Goal: Book appointment/travel/reservation

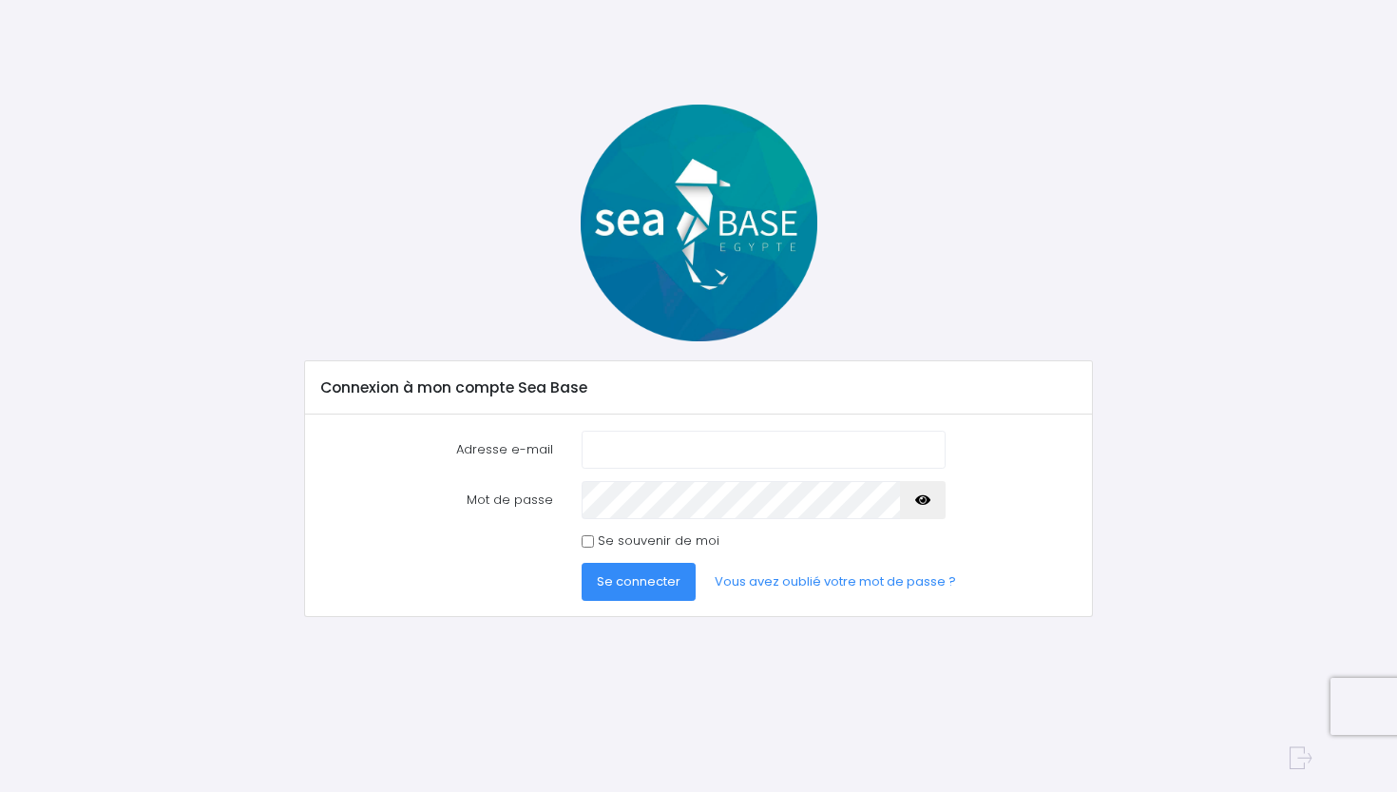
click at [917, 451] on input "Adresse e-mail" at bounding box center [764, 450] width 364 height 38
click at [790, 458] on input "Adresse e-mail" at bounding box center [764, 450] width 364 height 38
click at [778, 441] on input "g.hervelin@gmail.coé" at bounding box center [764, 450] width 364 height 38
click at [777, 454] on input "g.hervelin@gmail.coé" at bounding box center [764, 450] width 364 height 38
type input "g.hervelin@gmail.com"
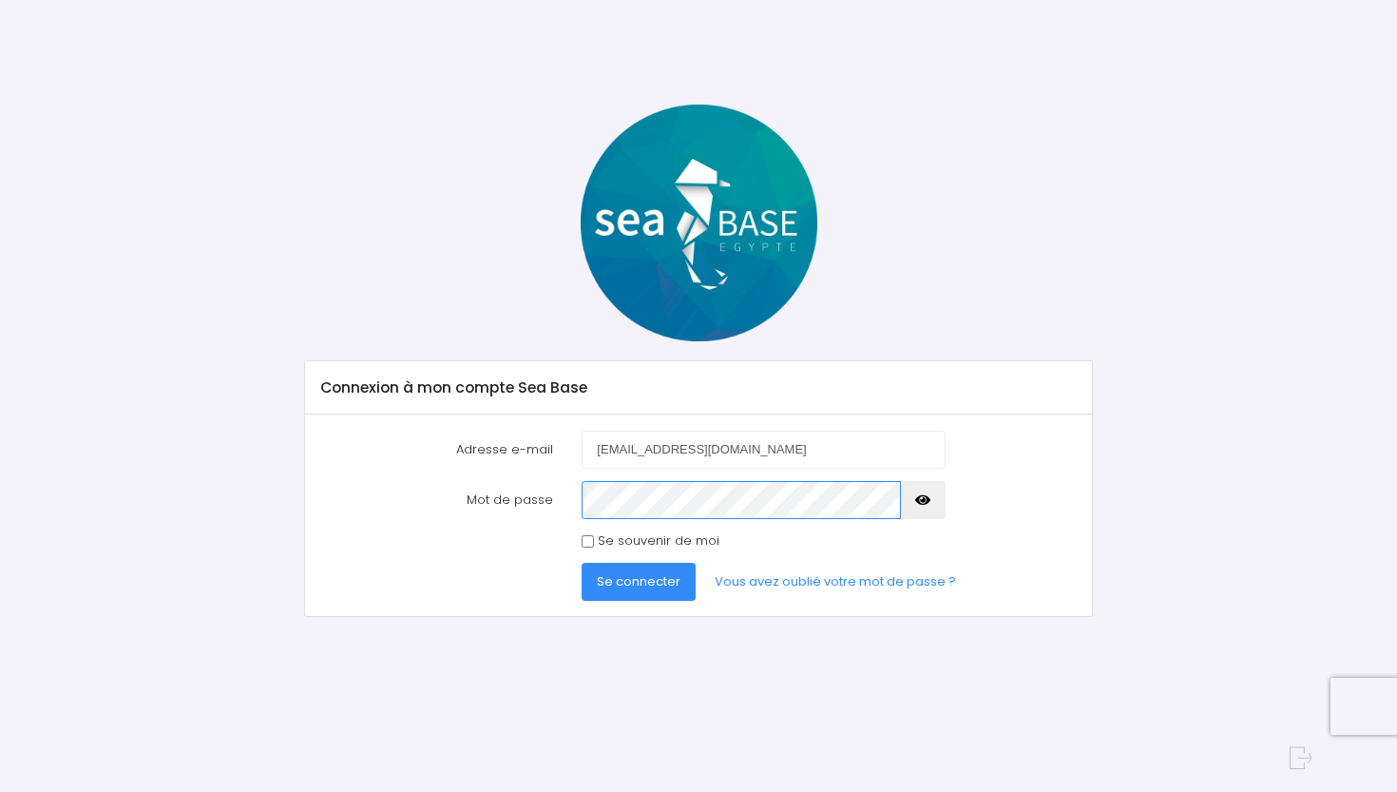
click at [638, 580] on button "Se connecter" at bounding box center [639, 582] width 114 height 38
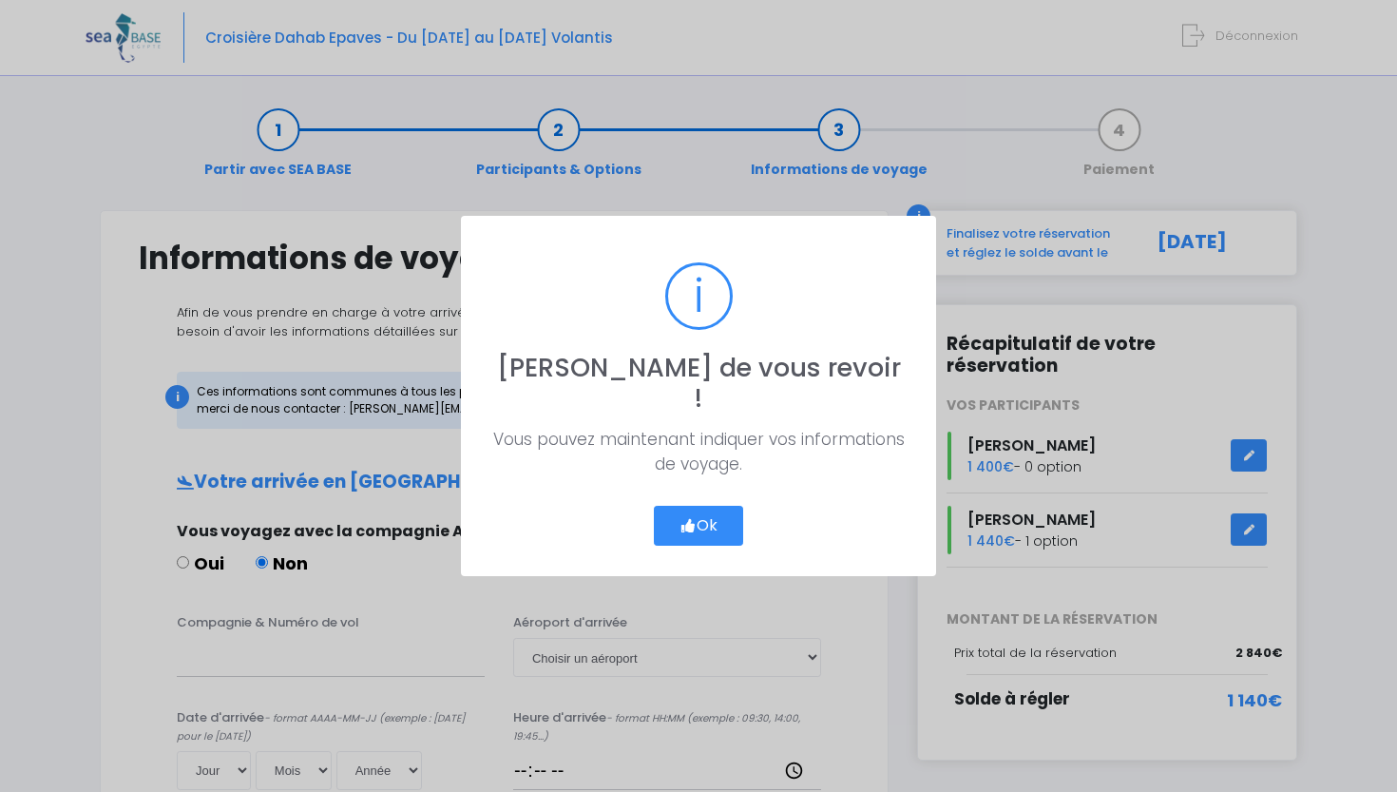
click at [689, 506] on button "Ok" at bounding box center [698, 526] width 89 height 40
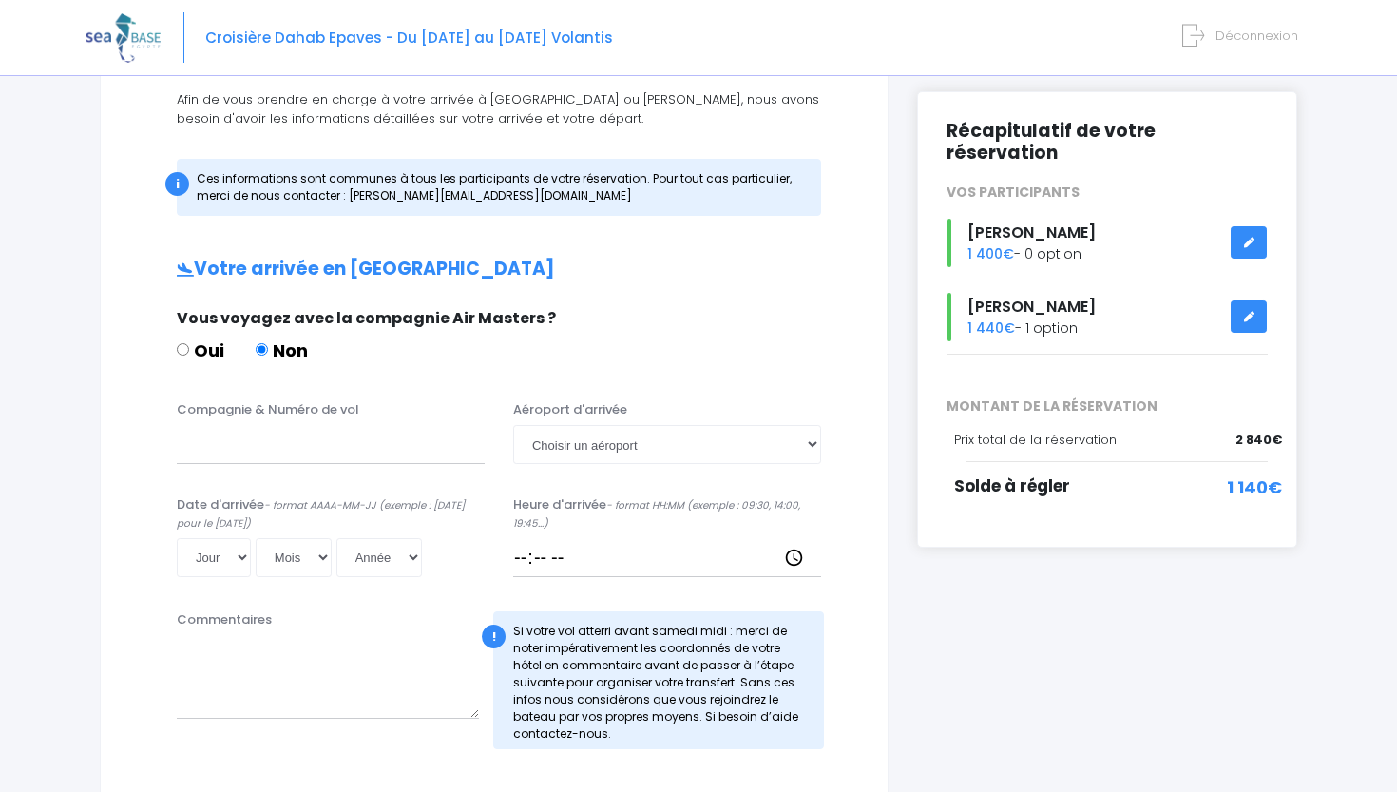
scroll to position [266, 0]
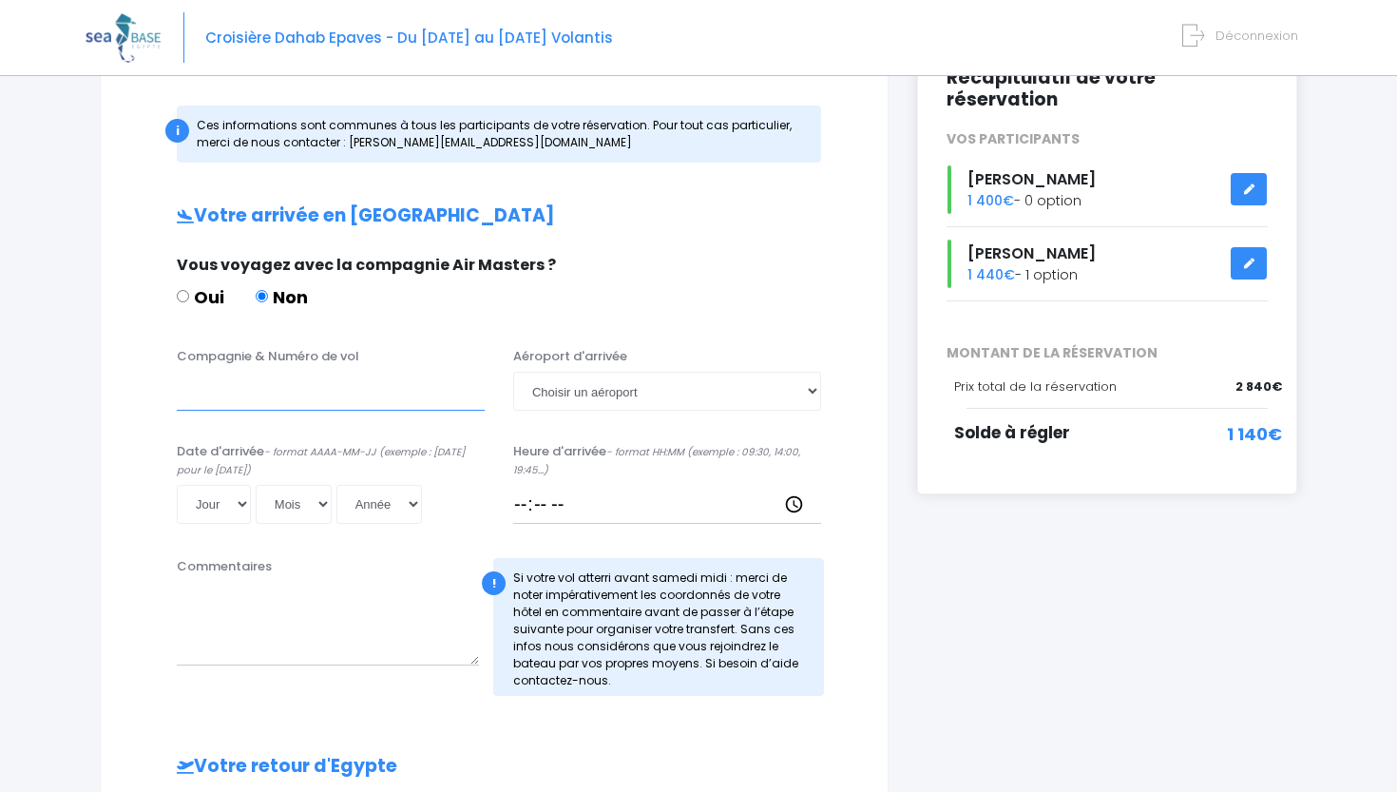
click at [318, 393] on input "Compagnie & Numéro de vol" at bounding box center [331, 391] width 308 height 38
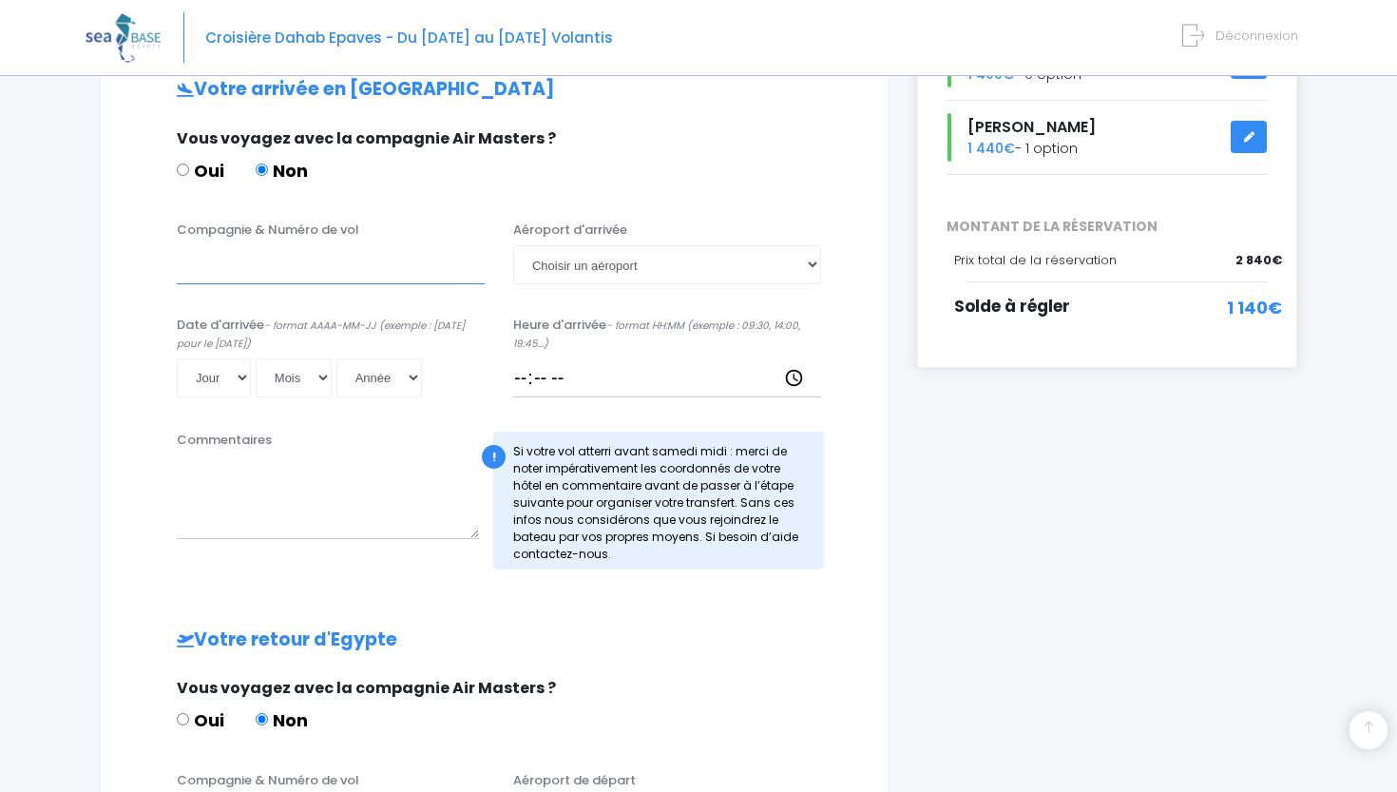
scroll to position [391, 0]
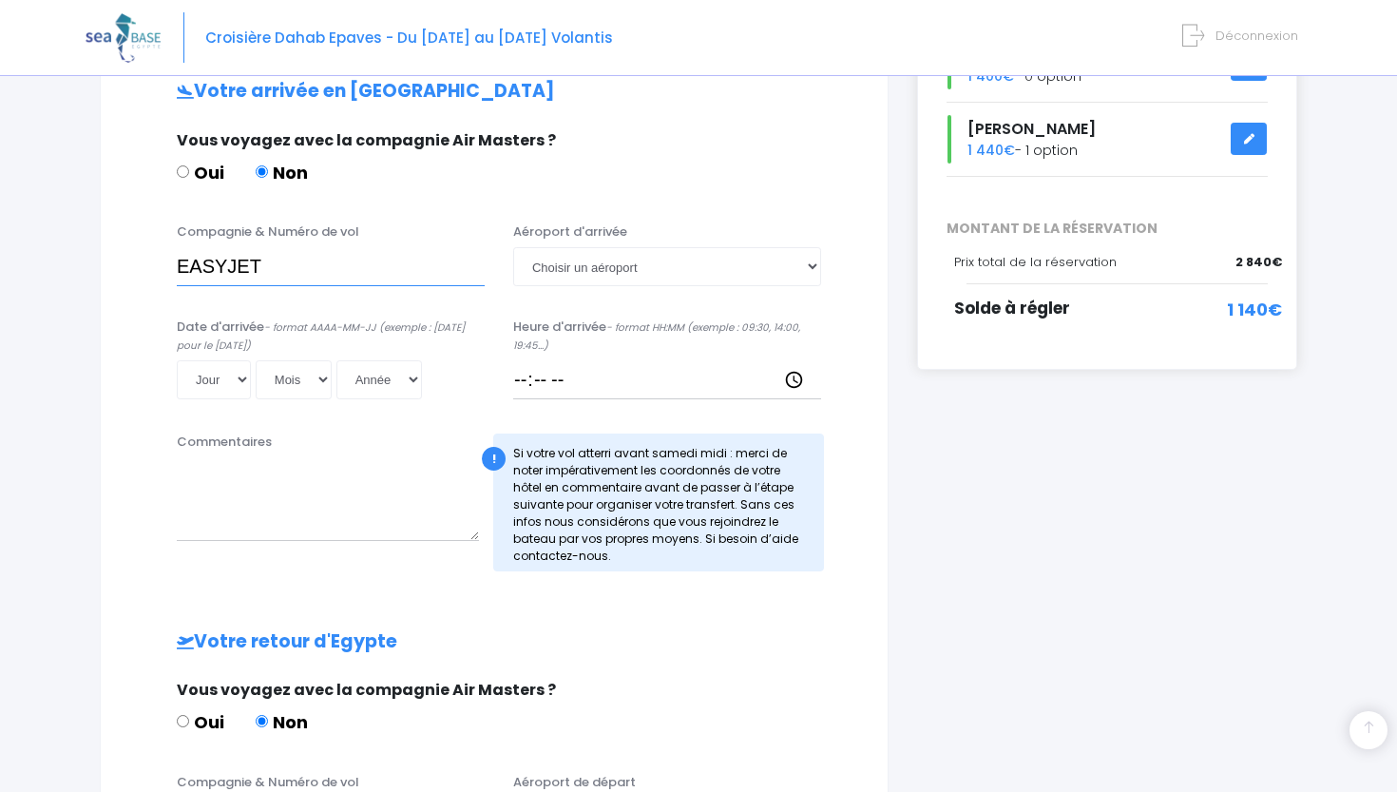
type input "EASYJET"
select select "Hurghada"
click at [283, 268] on input "EASYJET" at bounding box center [331, 266] width 308 height 38
click at [363, 271] on input "EASYJET EZS1594" at bounding box center [331, 266] width 308 height 38
type input "EASYJET EZS1593"
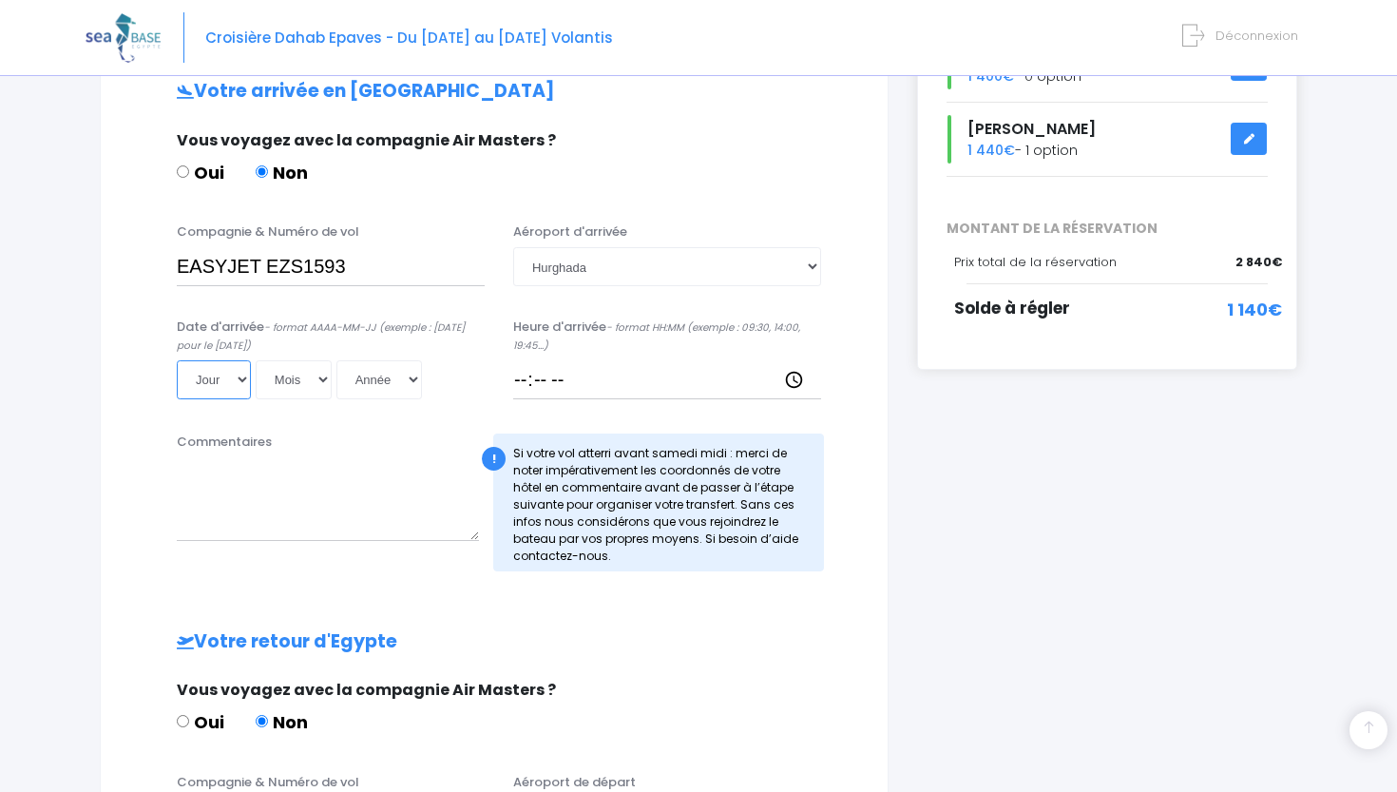
select select "15"
select select "11"
select select "2025"
type input "2025-11-15"
click at [536, 381] on input "Heure d'arrivée - format HH:MM (exemple : 09:30, 14:00, 19:45...)" at bounding box center [667, 379] width 308 height 38
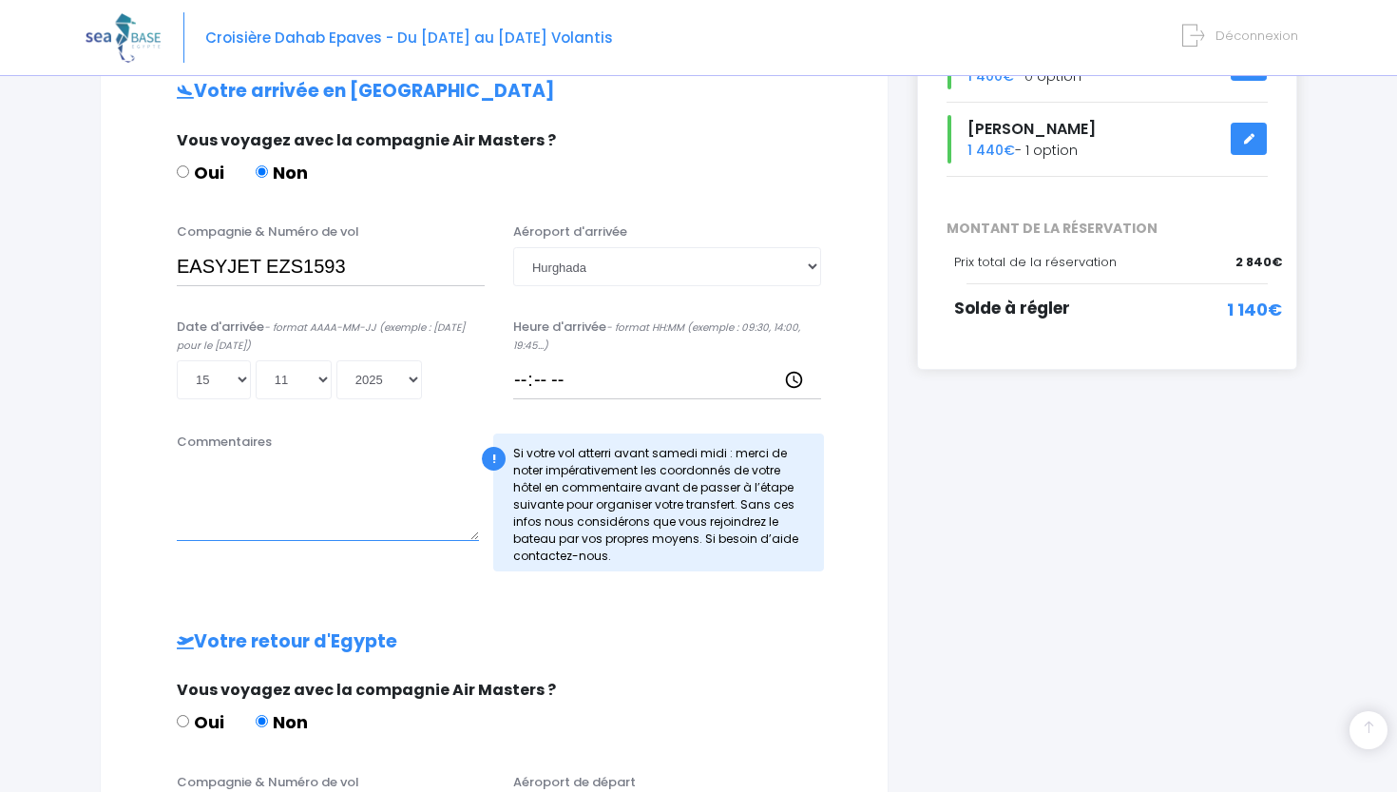
click at [391, 508] on textarea "Commentaires" at bounding box center [328, 499] width 302 height 84
click at [572, 384] on input "Heure d'arrivée - format HH:MM (exemple : 09:30, 14:00, 19:45...)" at bounding box center [667, 379] width 308 height 38
type input "13:30"
click at [730, 622] on div "Votre arrivée en Egypte Vous voyagez avec la compagnie Air Masters ? Oui Non Co…" at bounding box center [494, 601] width 711 height 1041
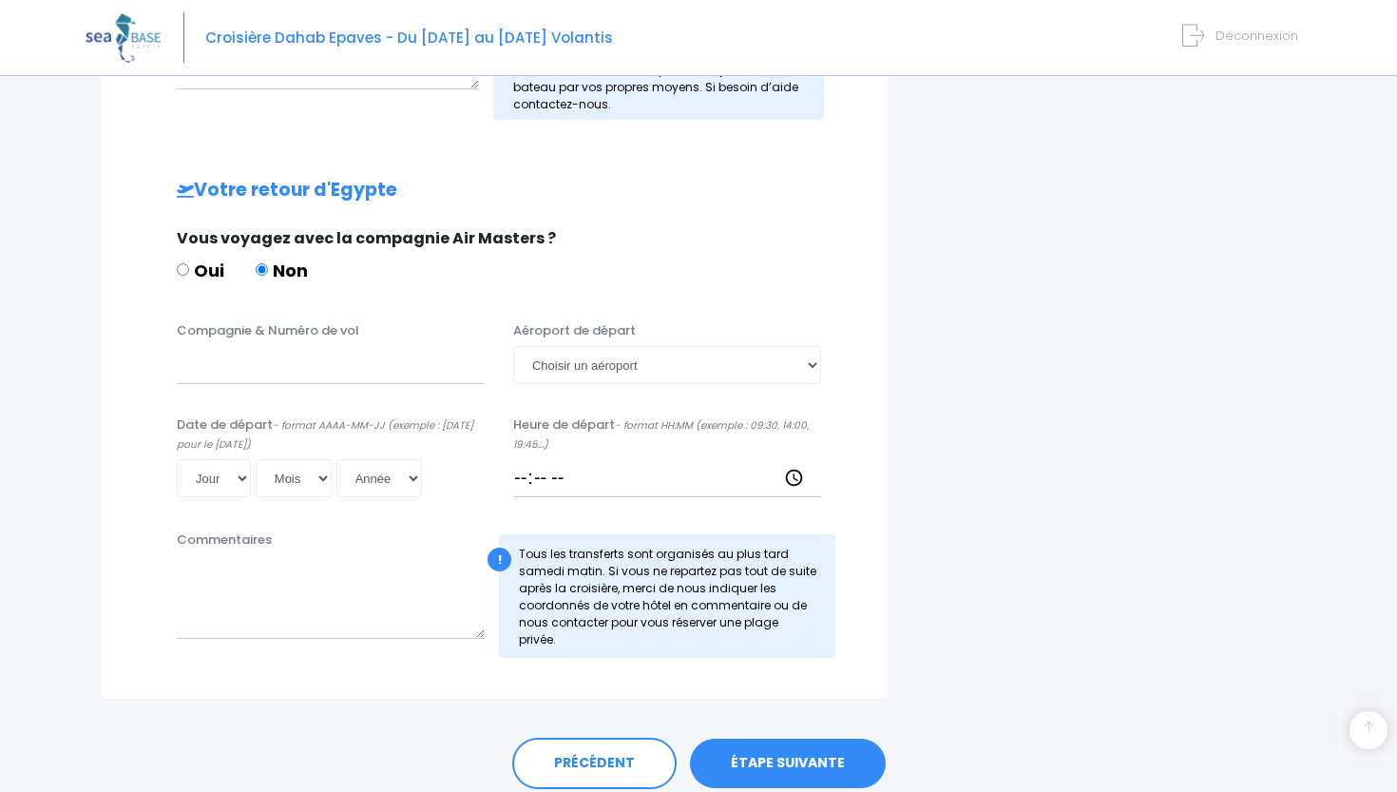
scroll to position [910, 0]
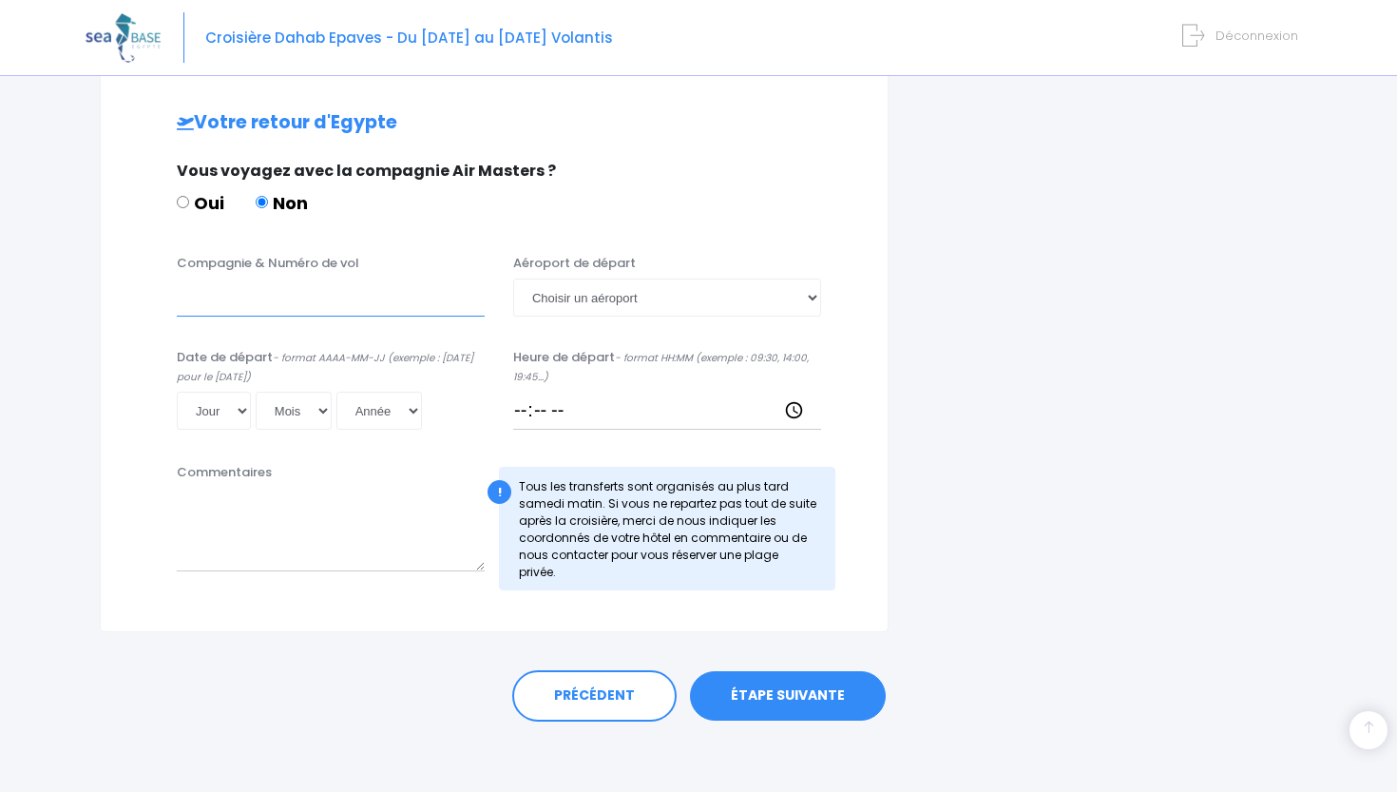
click at [316, 297] on input "Compagnie & Numéro de vol" at bounding box center [331, 297] width 308 height 38
type input "e"
type input "EASYJET EZS1594"
select select "22"
select select "11"
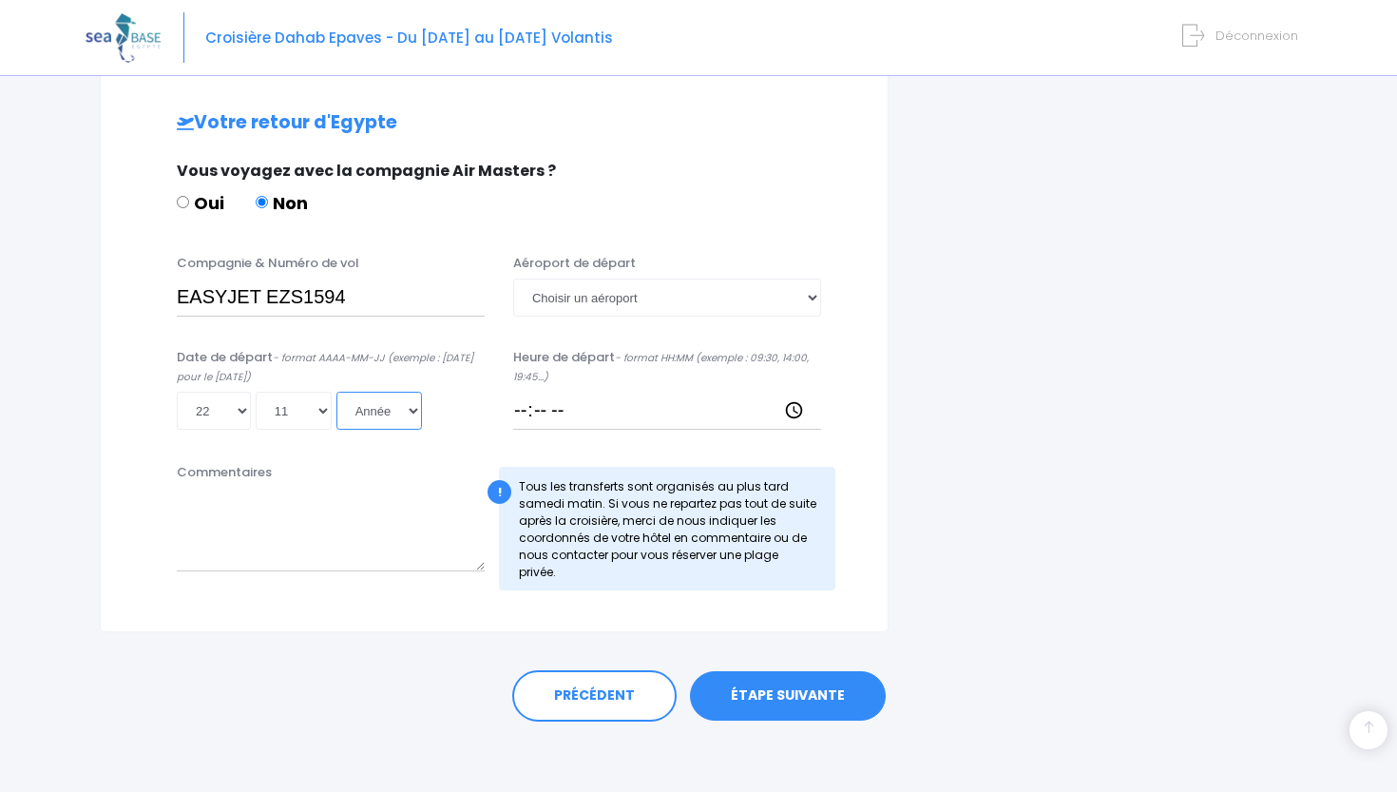
select select "2025"
type input "2025-11-22"
click at [531, 410] on input "Heure de départ - format HH:MM (exemple : 09:30, 14:00, 19:45...)" at bounding box center [667, 411] width 308 height 38
type input "14:25"
click at [779, 705] on link "ÉTAPE SUIVANTE" at bounding box center [788, 695] width 196 height 49
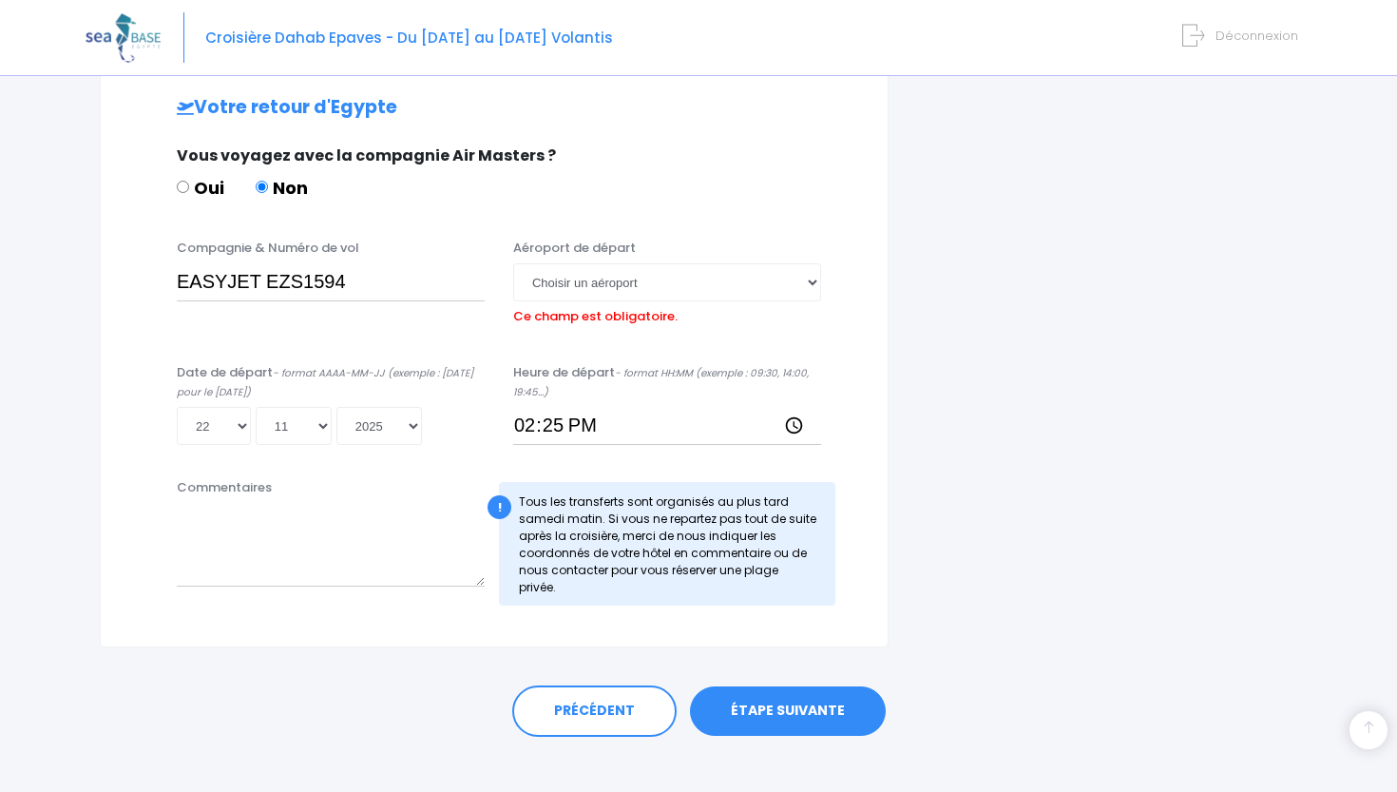
scroll to position [939, 0]
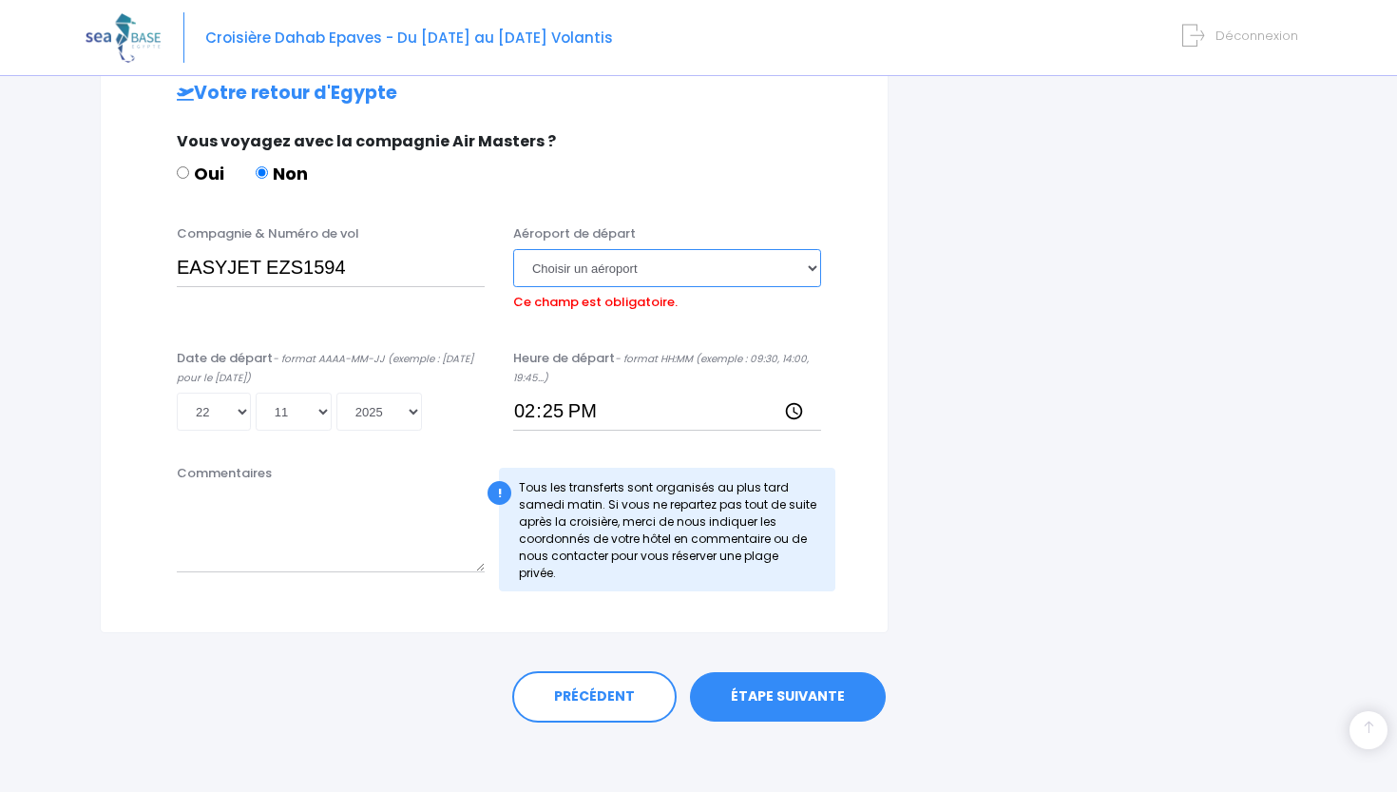
select select "Hurghada"
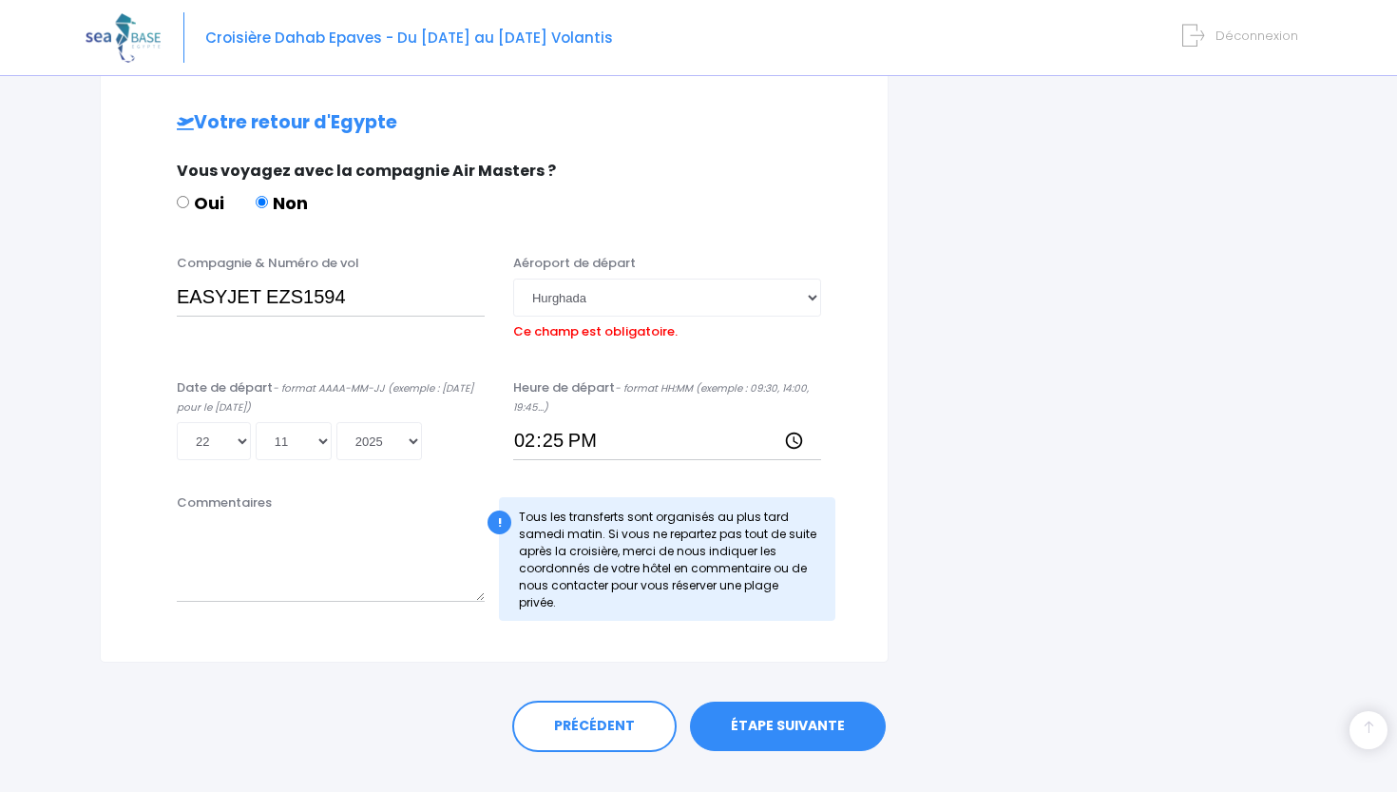
click at [796, 701] on link "ÉTAPE SUIVANTE" at bounding box center [788, 725] width 196 height 49
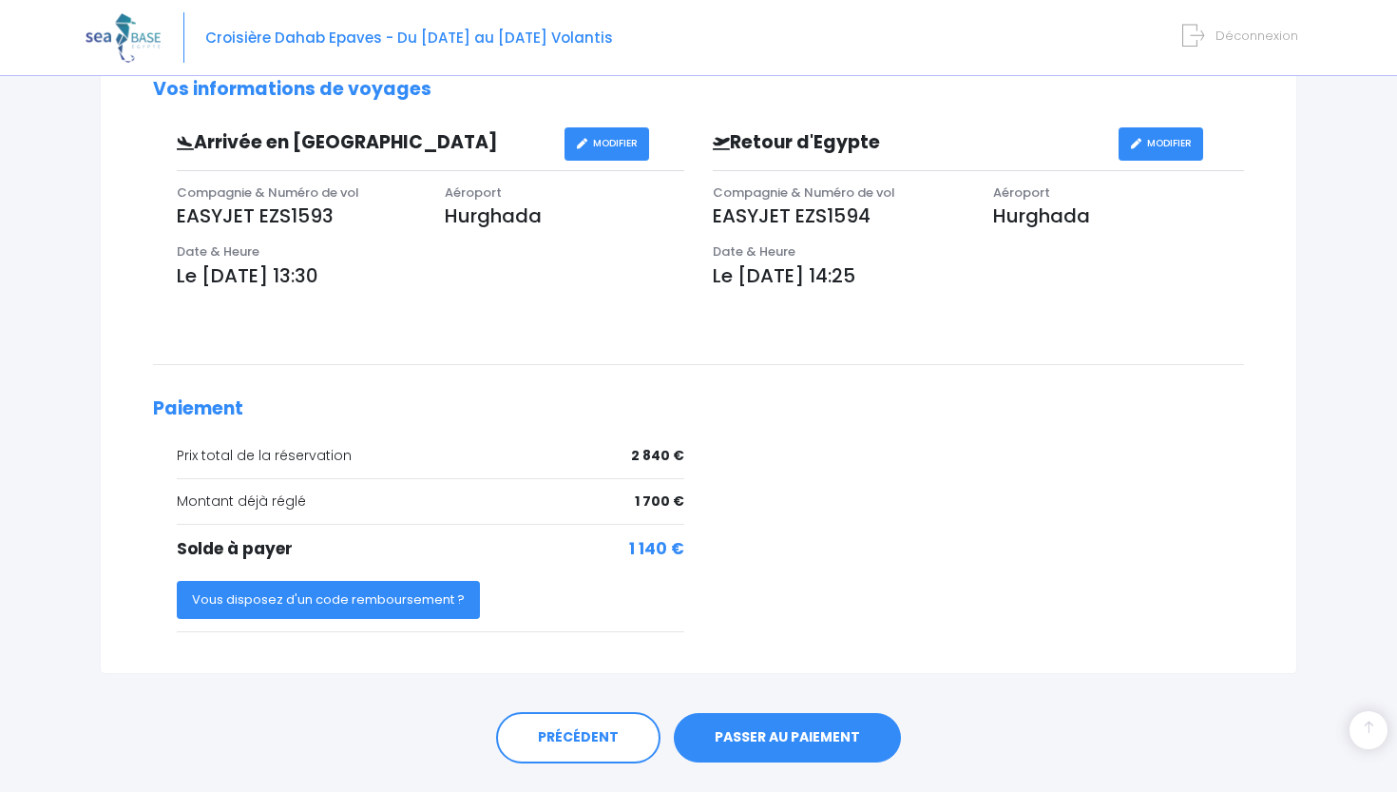
scroll to position [647, 0]
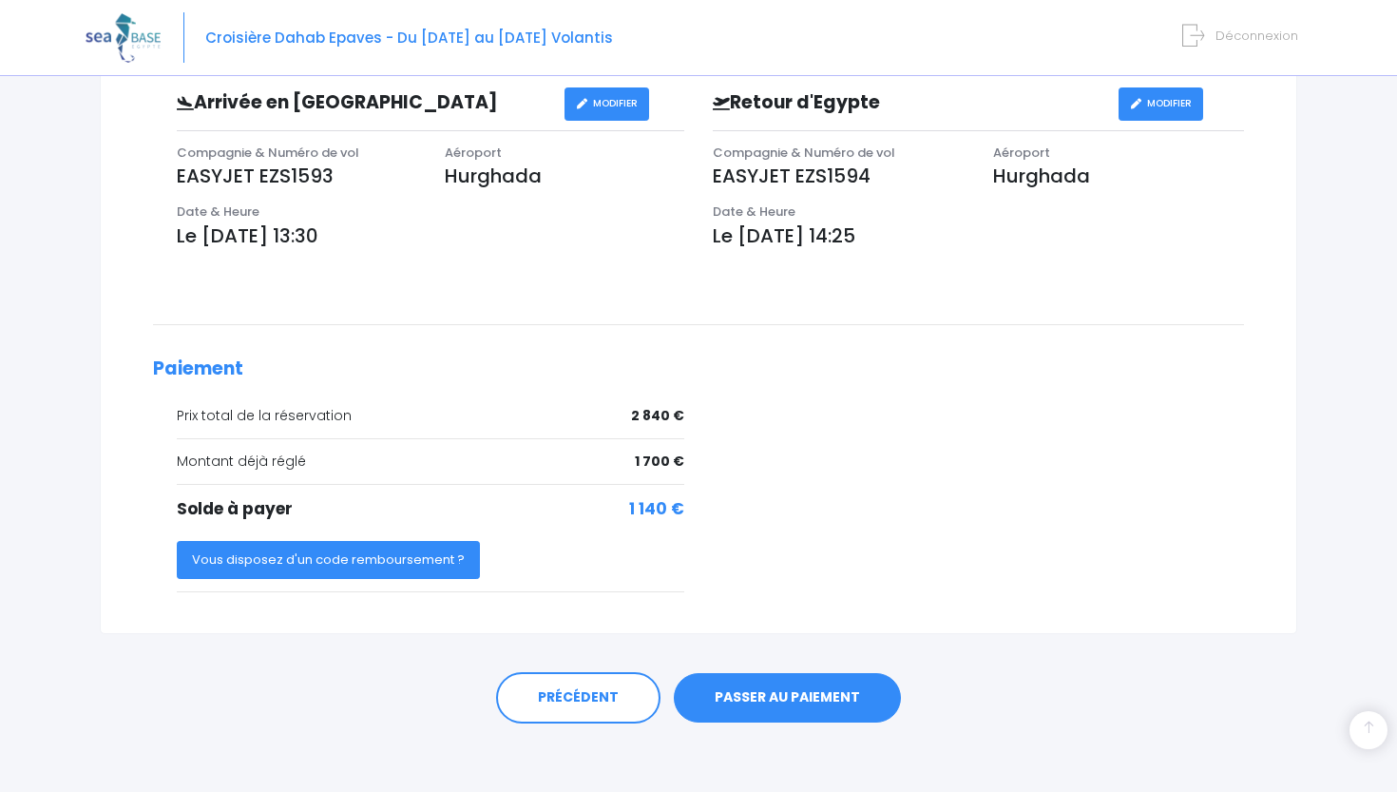
click at [797, 692] on link "PASSER AU PAIEMENT" at bounding box center [787, 697] width 227 height 49
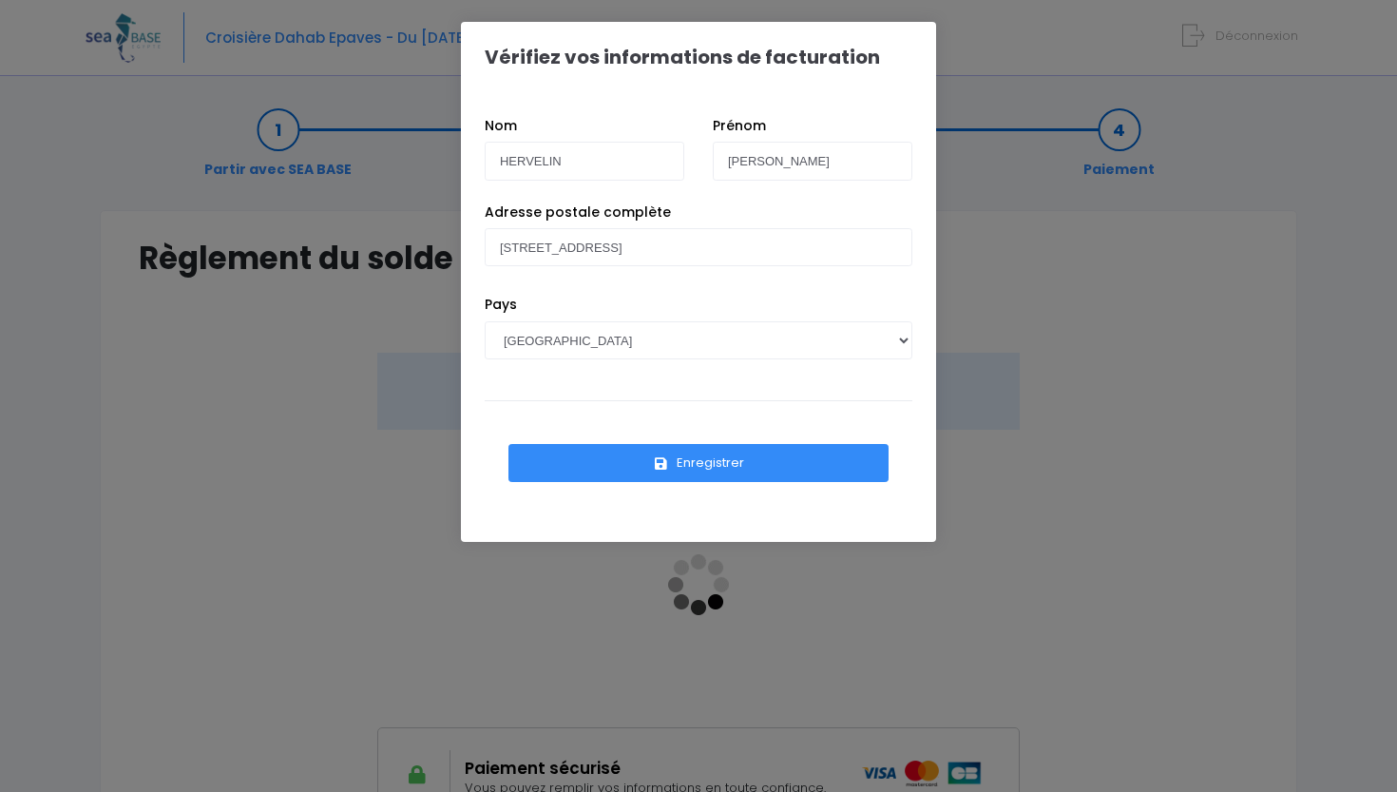
click at [702, 467] on button "Enregistrer" at bounding box center [698, 463] width 380 height 38
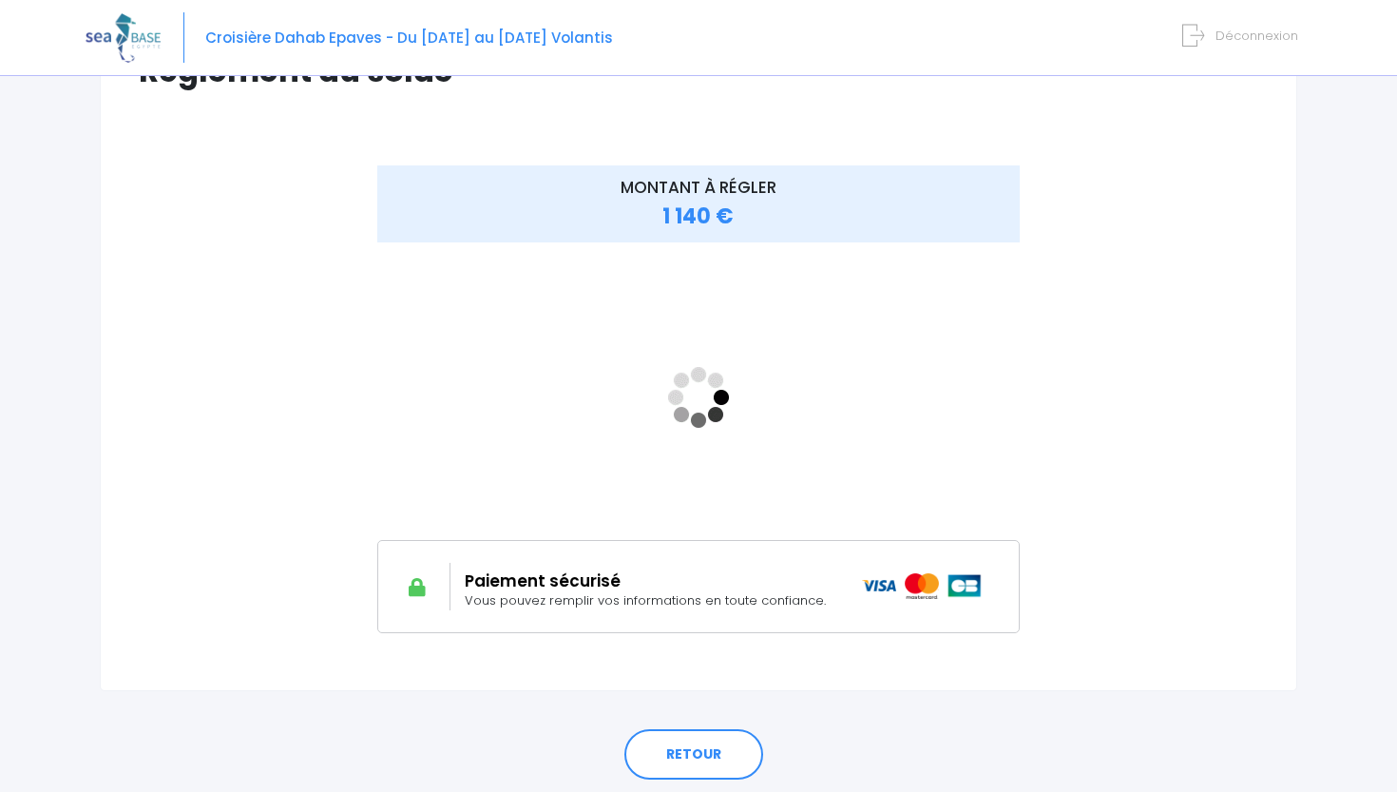
scroll to position [204, 0]
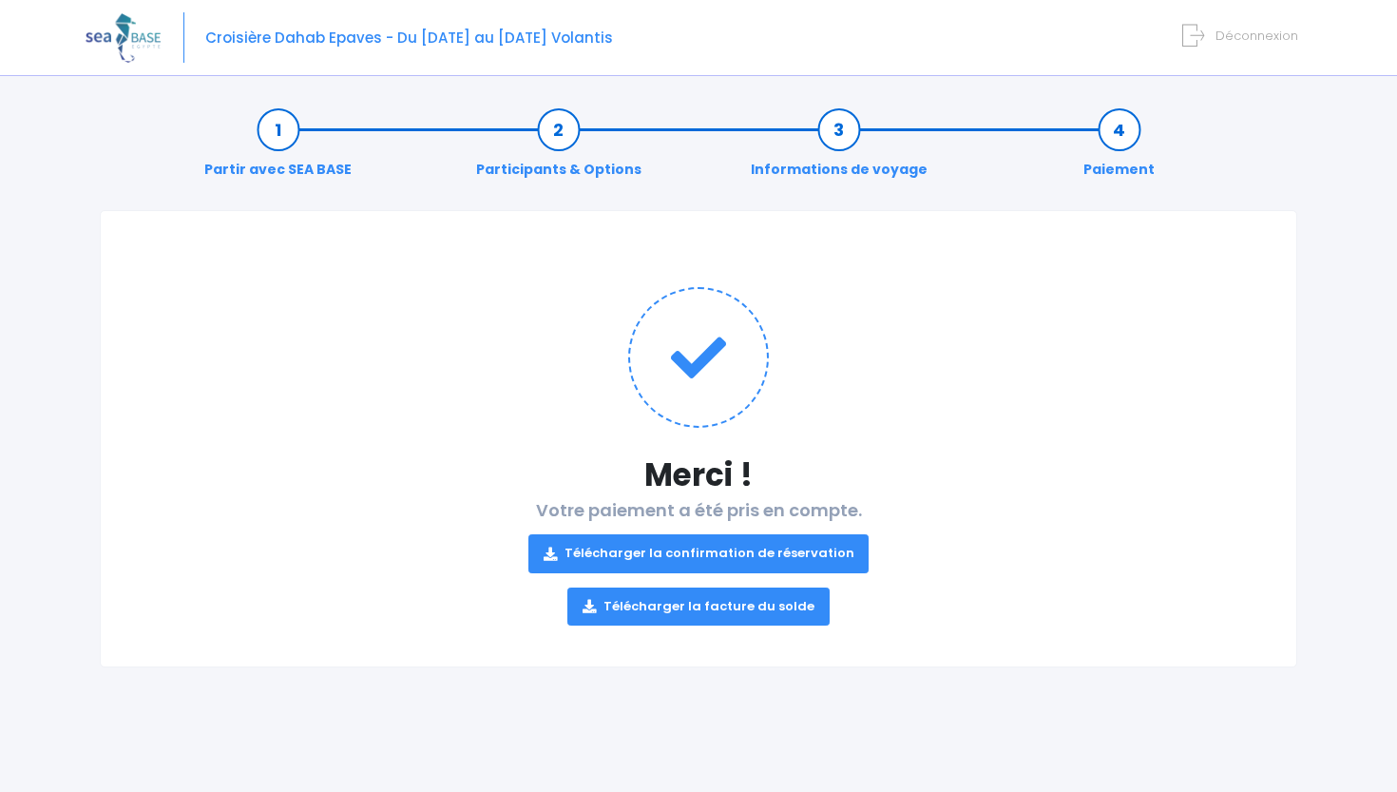
click at [704, 549] on link "Télécharger la confirmation de réservation" at bounding box center [698, 553] width 341 height 38
click at [701, 608] on link "Télécharger la facture du solde" at bounding box center [698, 606] width 262 height 38
click at [734, 607] on link "Télécharger la facture du solde" at bounding box center [698, 606] width 262 height 38
click at [790, 553] on link "Télécharger la confirmation de réservation" at bounding box center [698, 553] width 341 height 38
click at [385, 304] on h1 at bounding box center [699, 357] width 1120 height 141
